Goal: Consume media (video, audio)

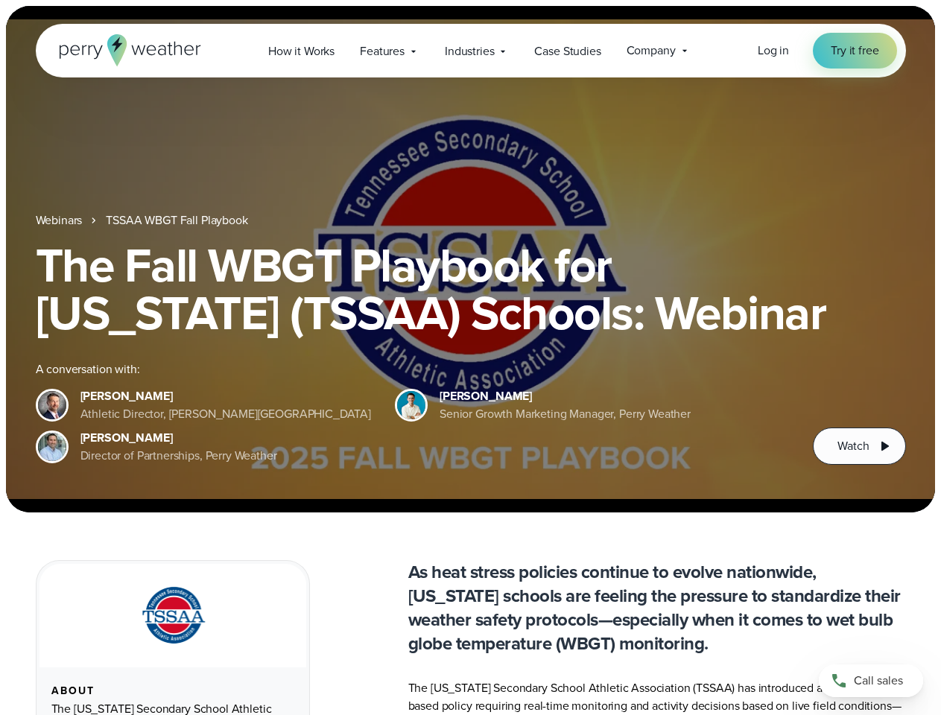
click at [470, 358] on div "The Fall WBGT Playbook for [US_STATE] (TSSAA) Schools: Webinar A conversation w…" at bounding box center [471, 353] width 870 height 224
click at [470, 51] on span "Industries" at bounding box center [469, 51] width 49 height 18
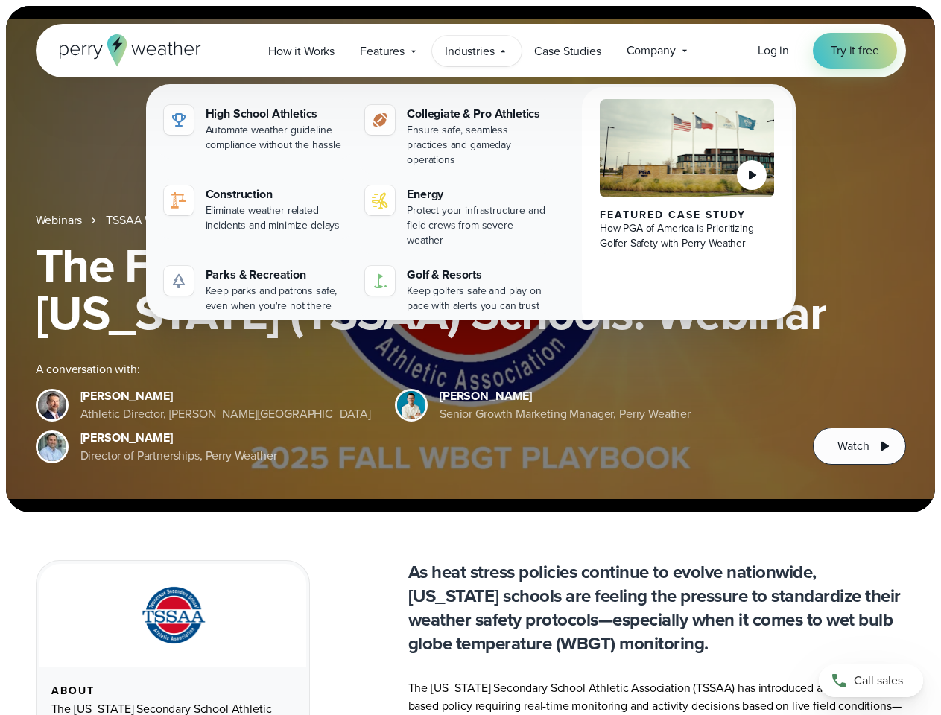
click at [470, 259] on h1 "The Fall WBGT Playbook for [US_STATE] (TSSAA) Schools: Webinar" at bounding box center [471, 288] width 870 height 95
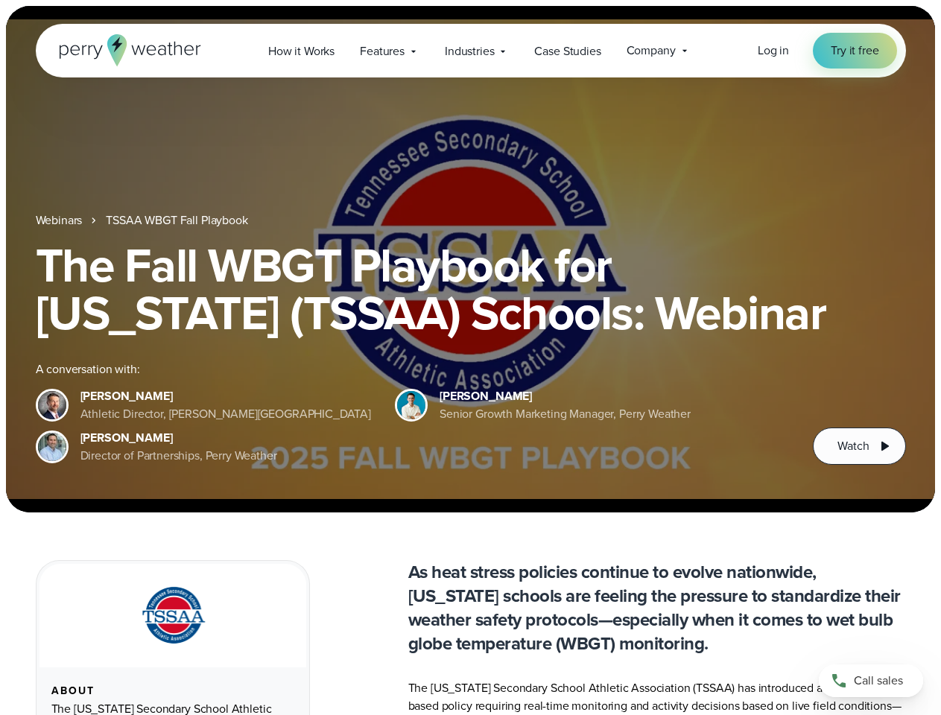
click at [178, 221] on link "TSSAA WBGT Fall Playbook" at bounding box center [177, 221] width 142 height 18
click at [859, 446] on span "Watch" at bounding box center [852, 446] width 31 height 18
